Goal: Information Seeking & Learning: Understand process/instructions

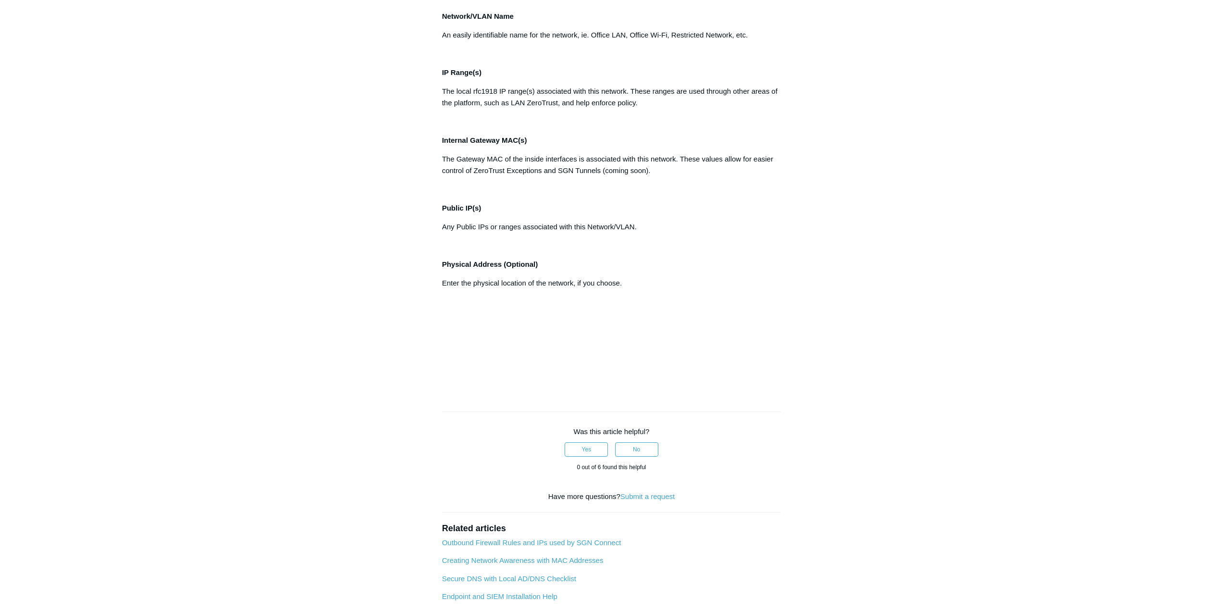
scroll to position [577, 0]
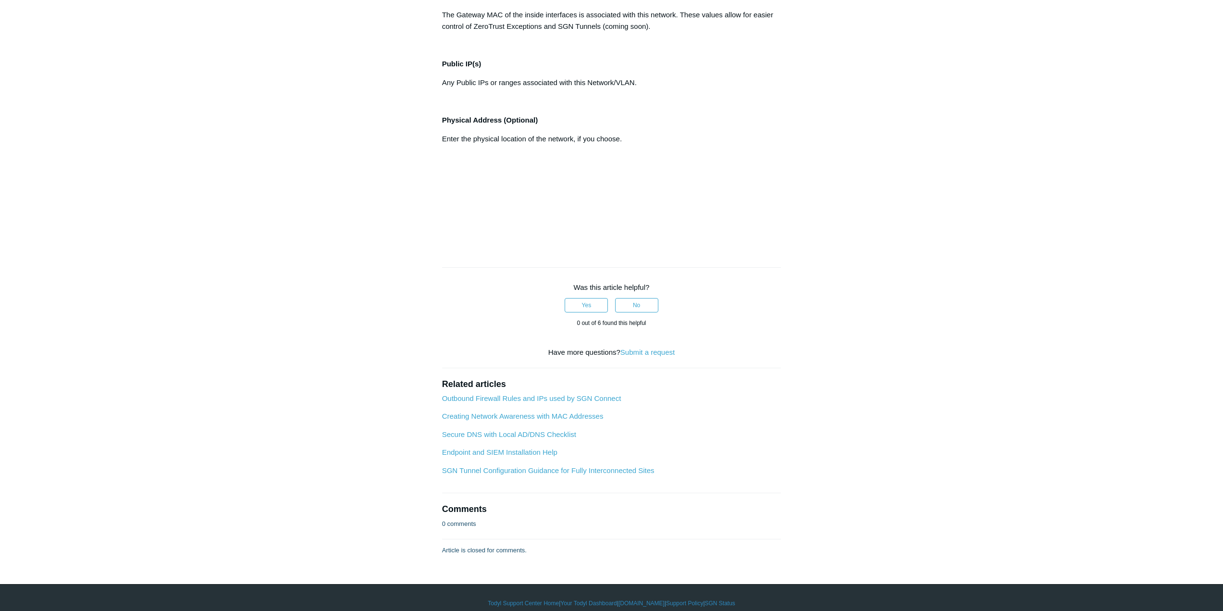
click at [518, 88] on p "Any Public IPs or ranges associated with this Network/VLAN." at bounding box center [611, 83] width 339 height 12
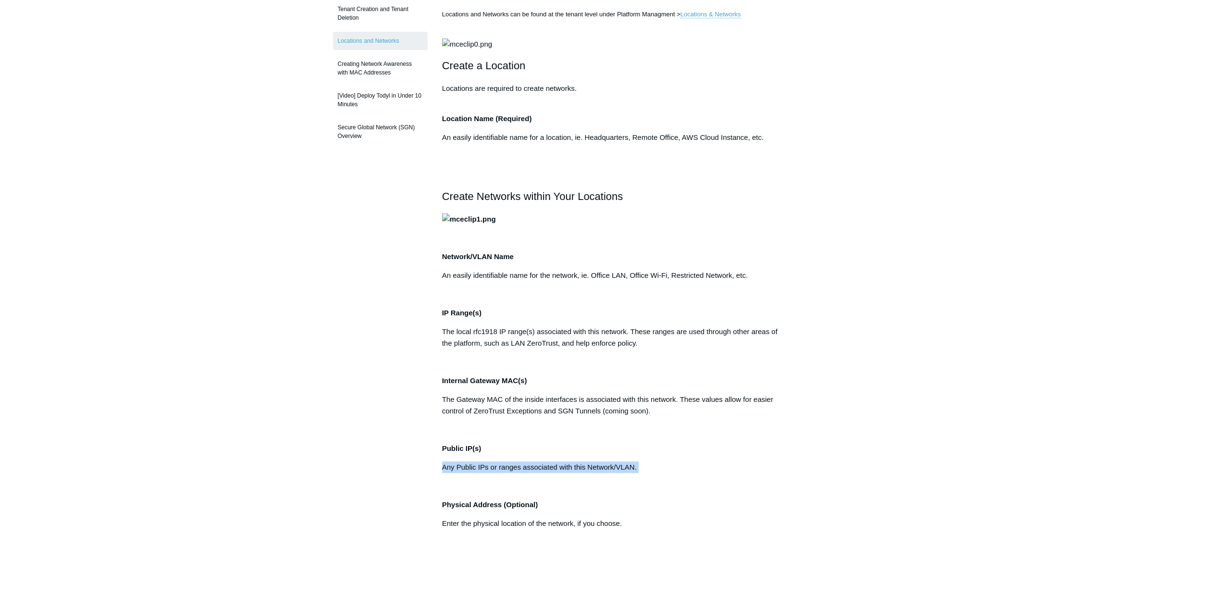
scroll to position [0, 0]
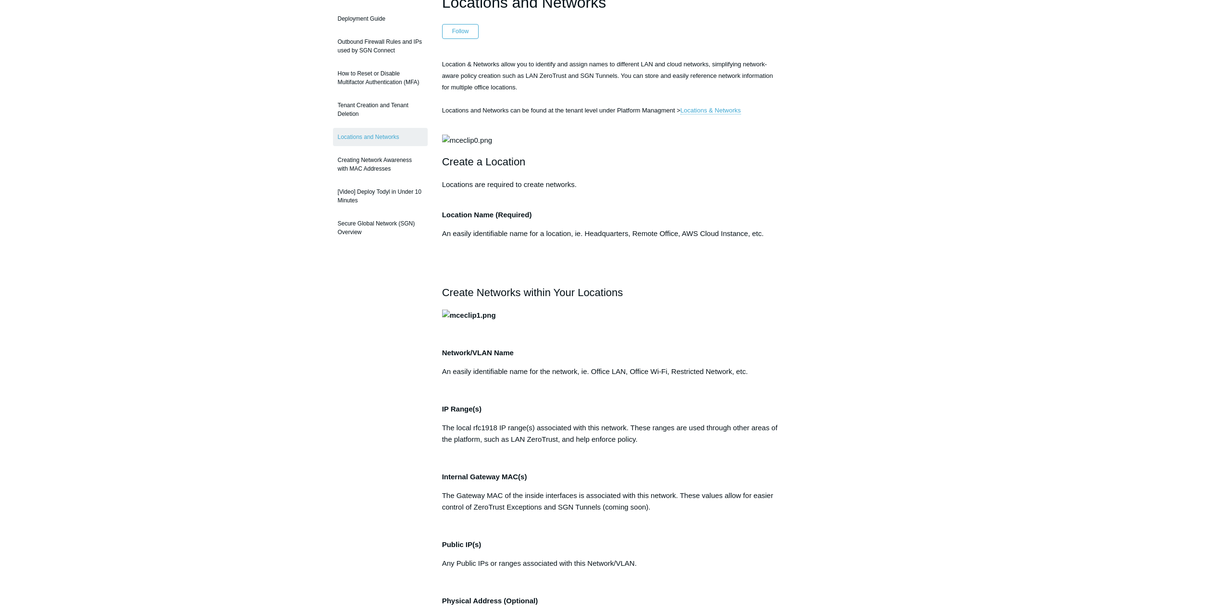
scroll to position [48, 0]
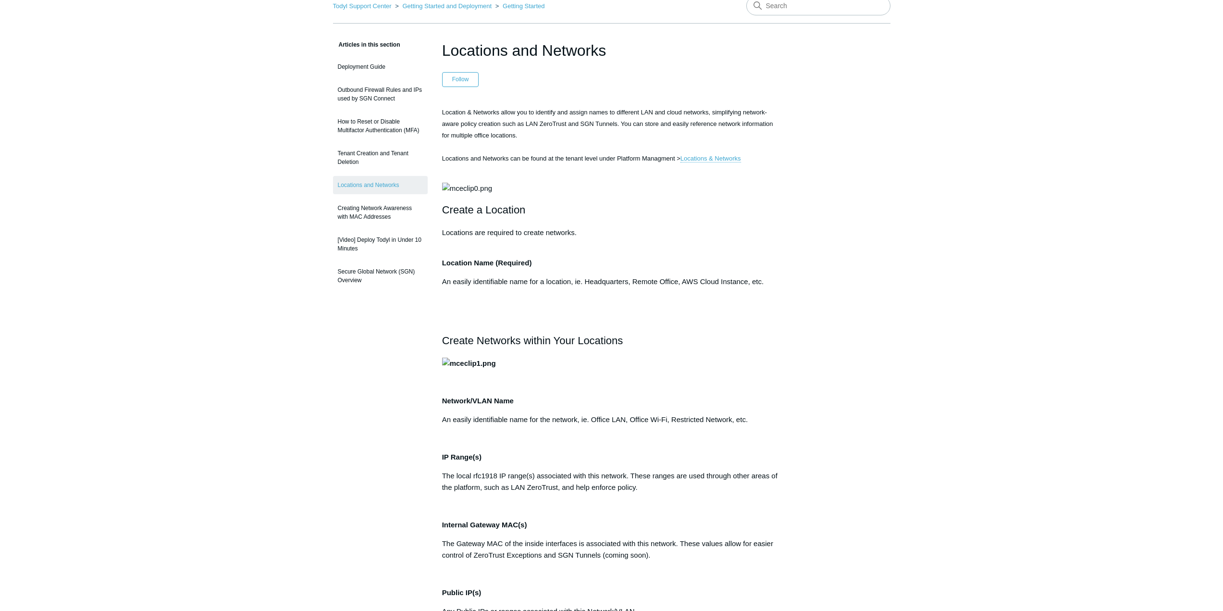
click at [516, 238] on p "Locations are required to create networks." at bounding box center [611, 233] width 339 height 12
click at [515, 238] on p "Locations are required to create networks." at bounding box center [611, 233] width 339 height 12
click at [672, 287] on p "An easily identifiable name for a location, ie. Headquarters, Remote Office, AW…" at bounding box center [611, 282] width 339 height 12
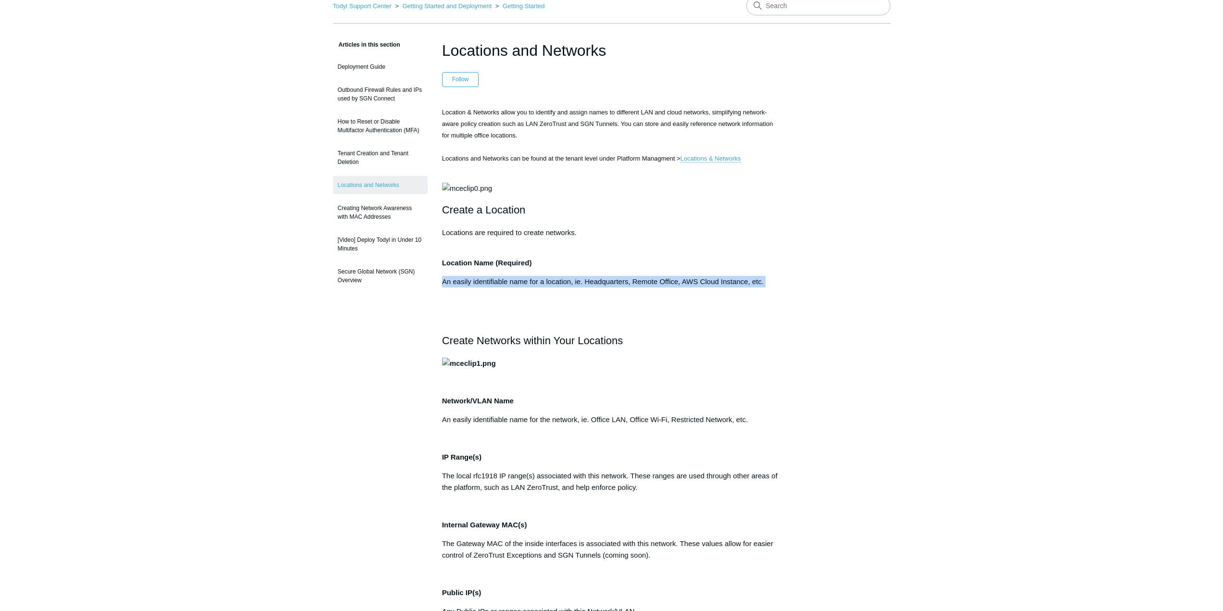
click at [672, 287] on p "An easily identifiable name for a location, ie. Headquarters, Remote Office, AW…" at bounding box center [611, 282] width 339 height 12
